Goal: Task Accomplishment & Management: Use online tool/utility

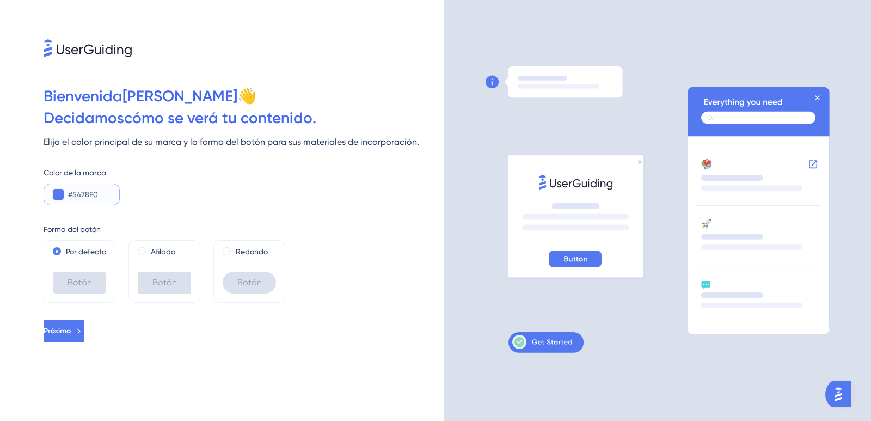
click at [108, 198] on input "#5478F0" at bounding box center [89, 194] width 42 height 13
click at [84, 336] on icon at bounding box center [79, 331] width 10 height 10
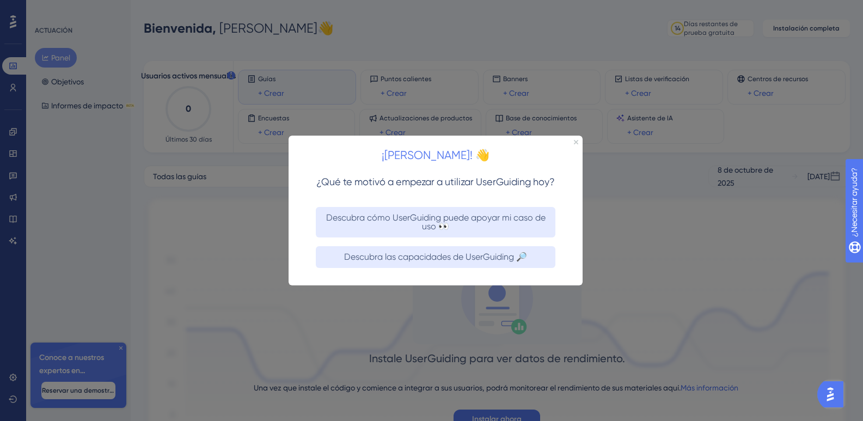
click at [582, 144] on html "¡[PERSON_NAME]! 👋 ¿Qué te motivó a empezar a utilizar UserGuiding [DATE]? Descu…" at bounding box center [435, 210] width 294 height 150
click at [576, 143] on icon "Cerrar vista previa" at bounding box center [576, 141] width 4 height 4
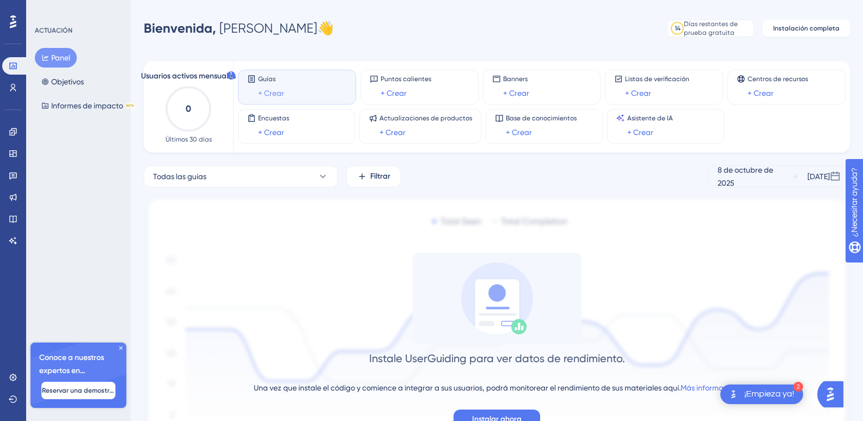
click at [283, 91] on font "+ Crear" at bounding box center [271, 93] width 26 height 9
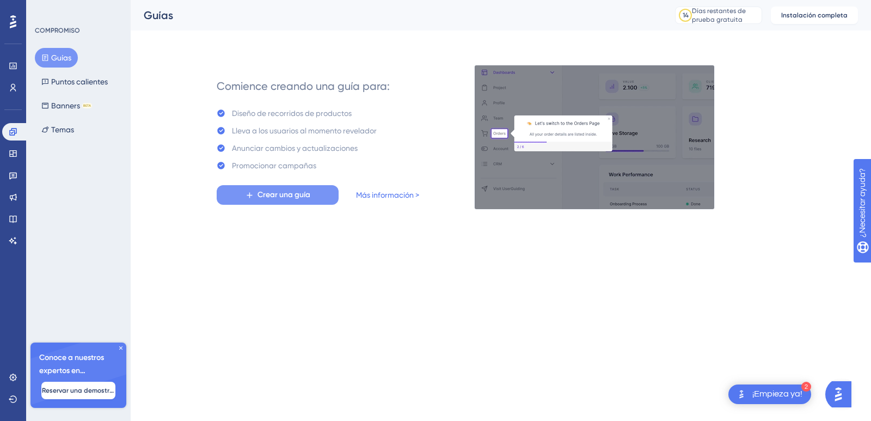
click at [265, 194] on font "Crear una guía" at bounding box center [283, 194] width 53 height 9
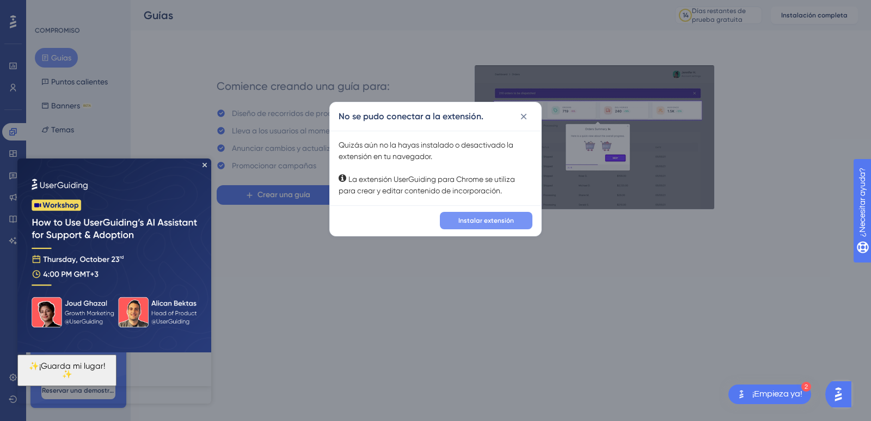
click at [493, 218] on font "Instalar extensión" at bounding box center [486, 221] width 56 height 8
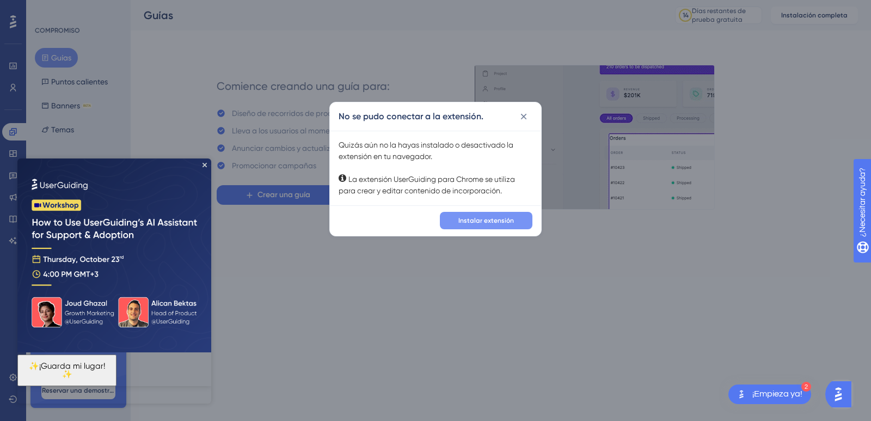
click at [465, 224] on font "Instalar extensión" at bounding box center [486, 221] width 56 height 8
